Goal: Browse casually

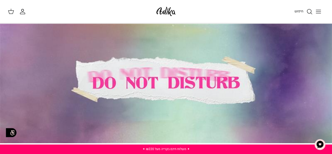
click at [276, 101] on div at bounding box center [166, 82] width 332 height 119
click at [280, 16] on div "חיפוש" at bounding box center [253, 12] width 142 height 12
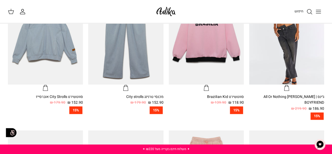
scroll to position [186, 0]
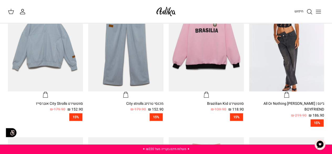
scroll to position [181, 0]
